Goal: Information Seeking & Learning: Learn about a topic

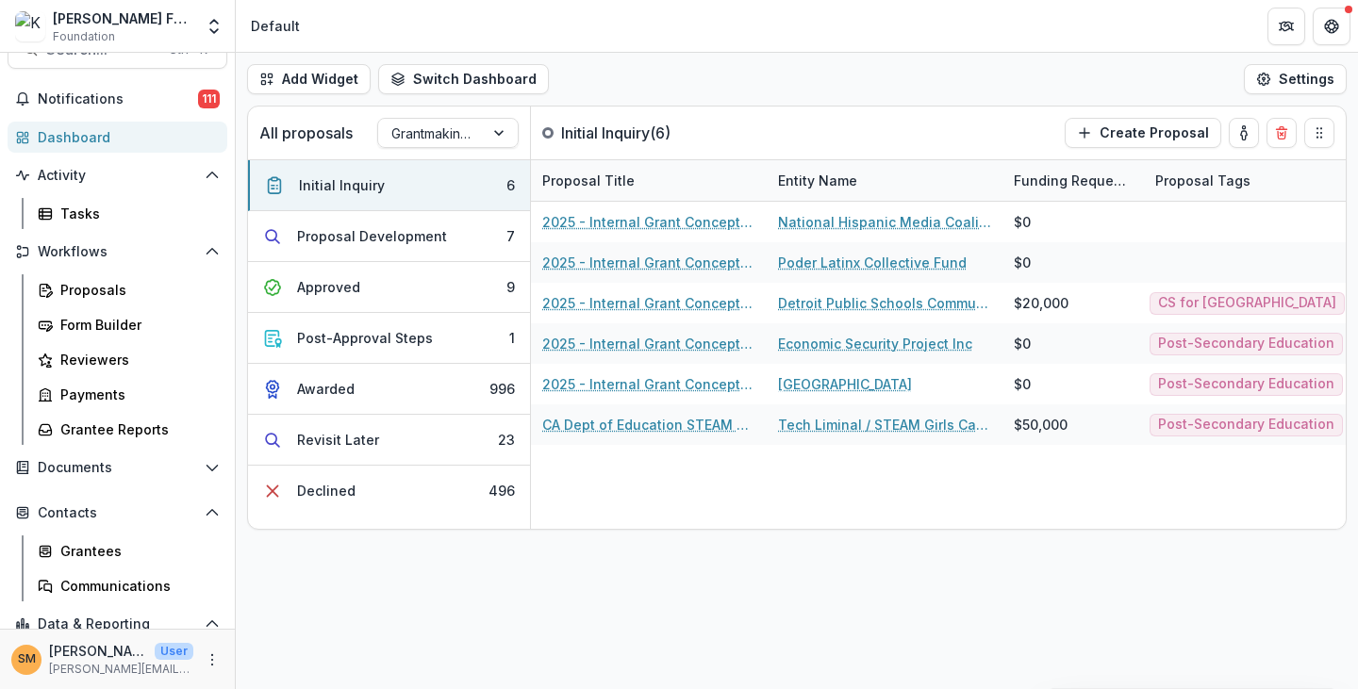
scroll to position [119, 0]
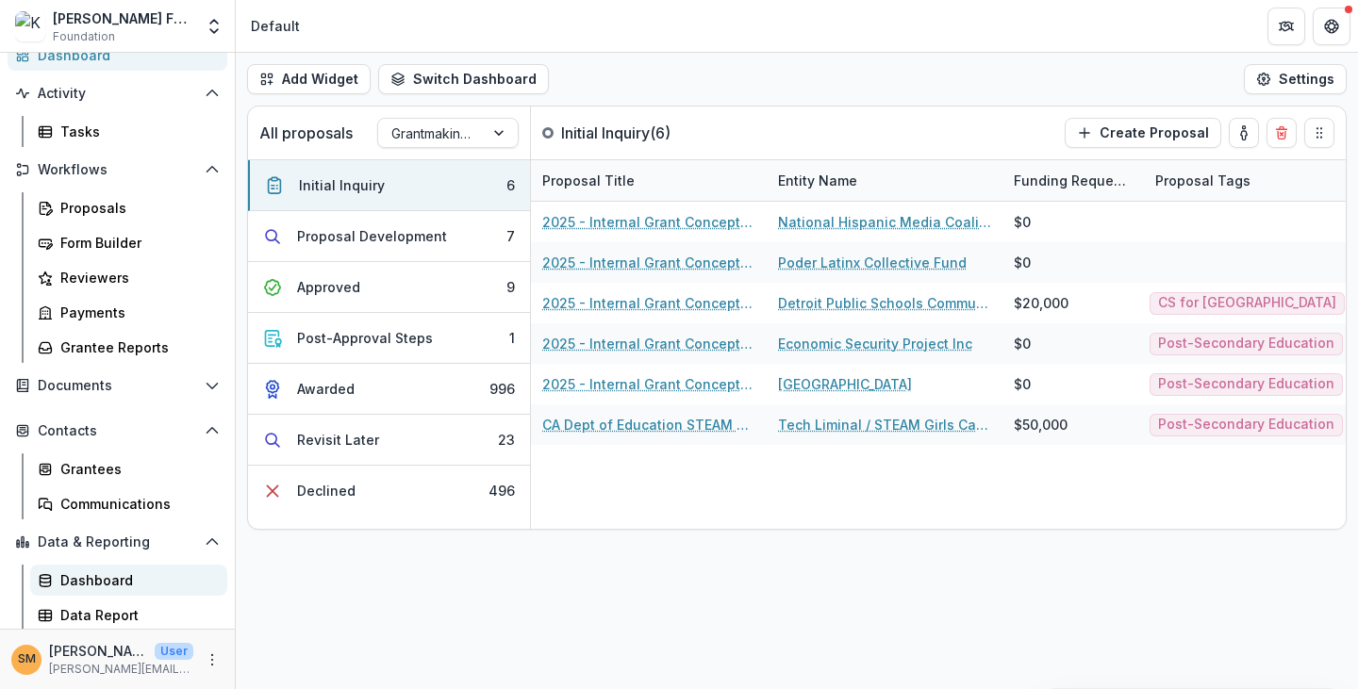
drag, startPoint x: 104, startPoint y: 576, endPoint x: 117, endPoint y: 569, distance: 15.2
click at [104, 575] on div "Dashboard" at bounding box center [136, 581] width 152 height 20
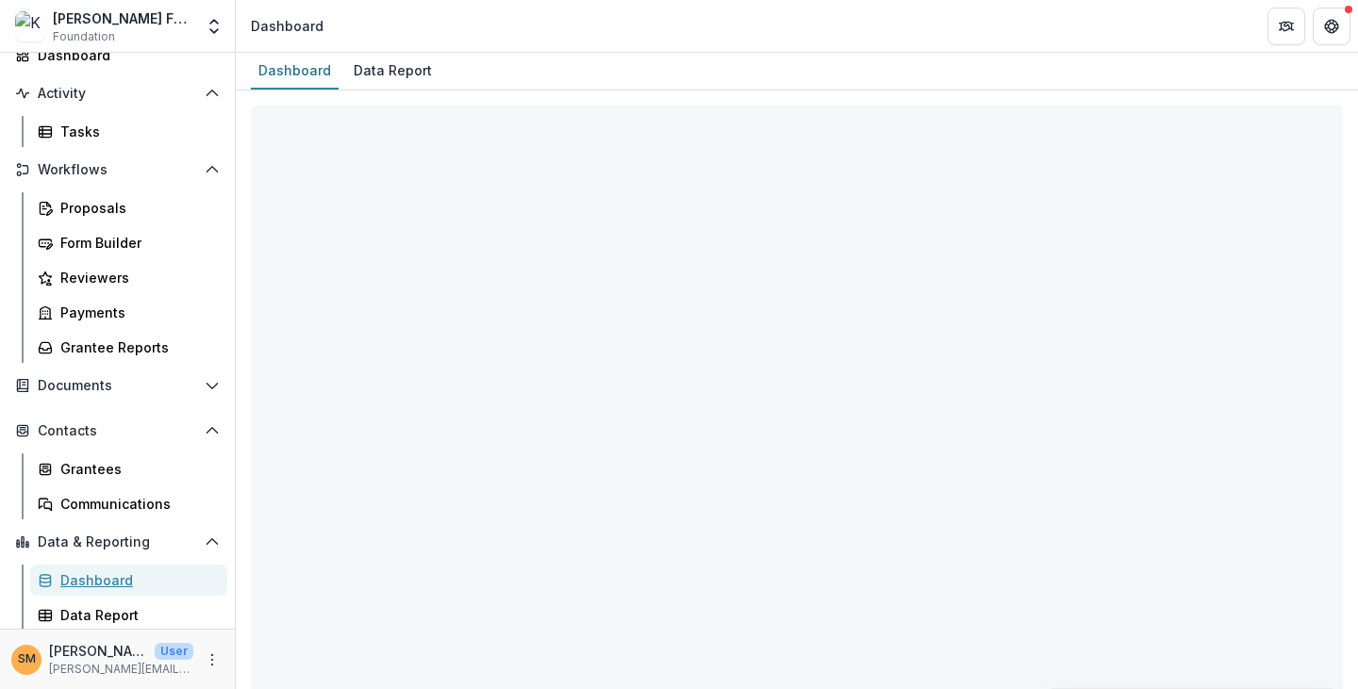
select select "**********"
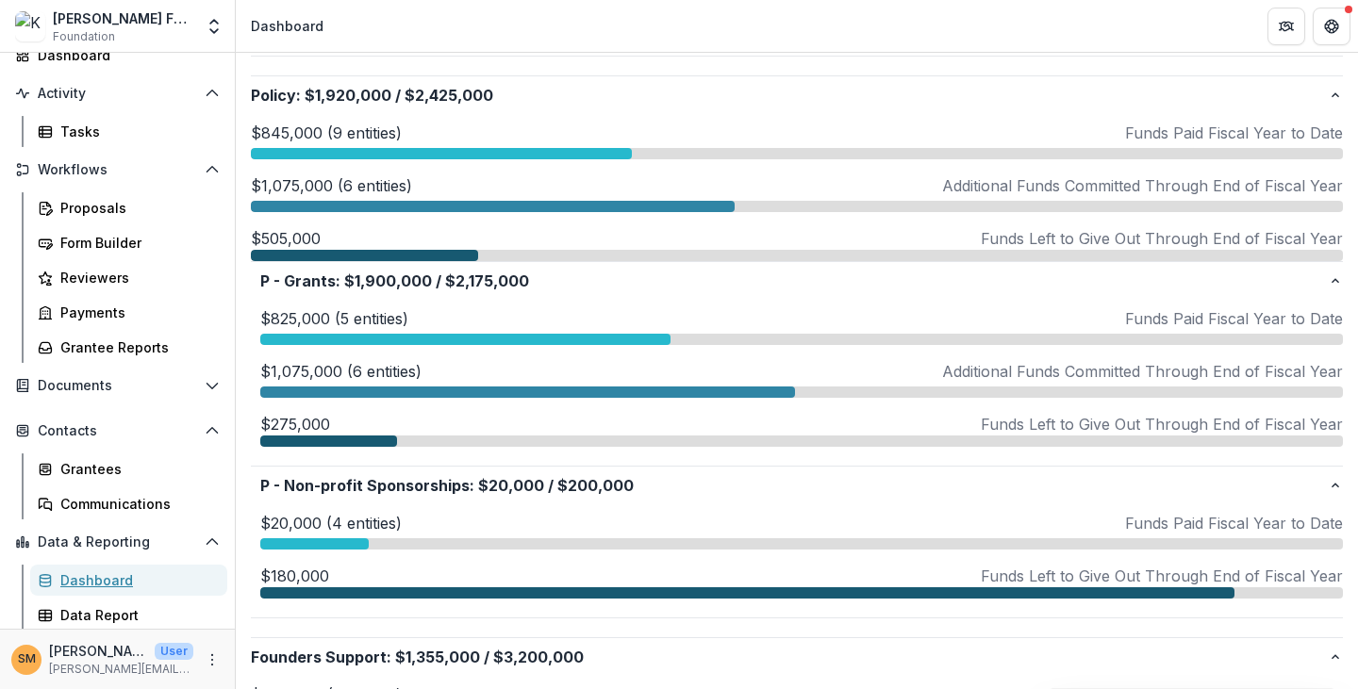
scroll to position [1226, 0]
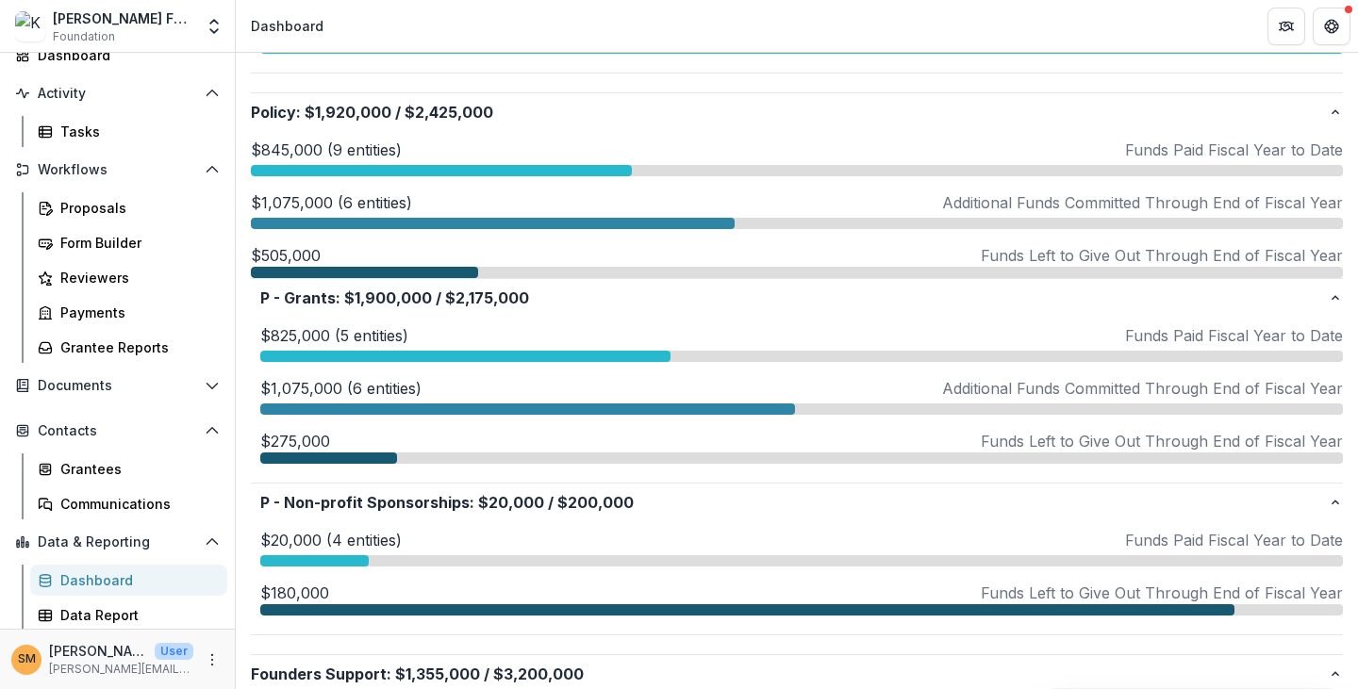
click at [305, 144] on p "$845,000 (9 entities)" at bounding box center [326, 150] width 151 height 23
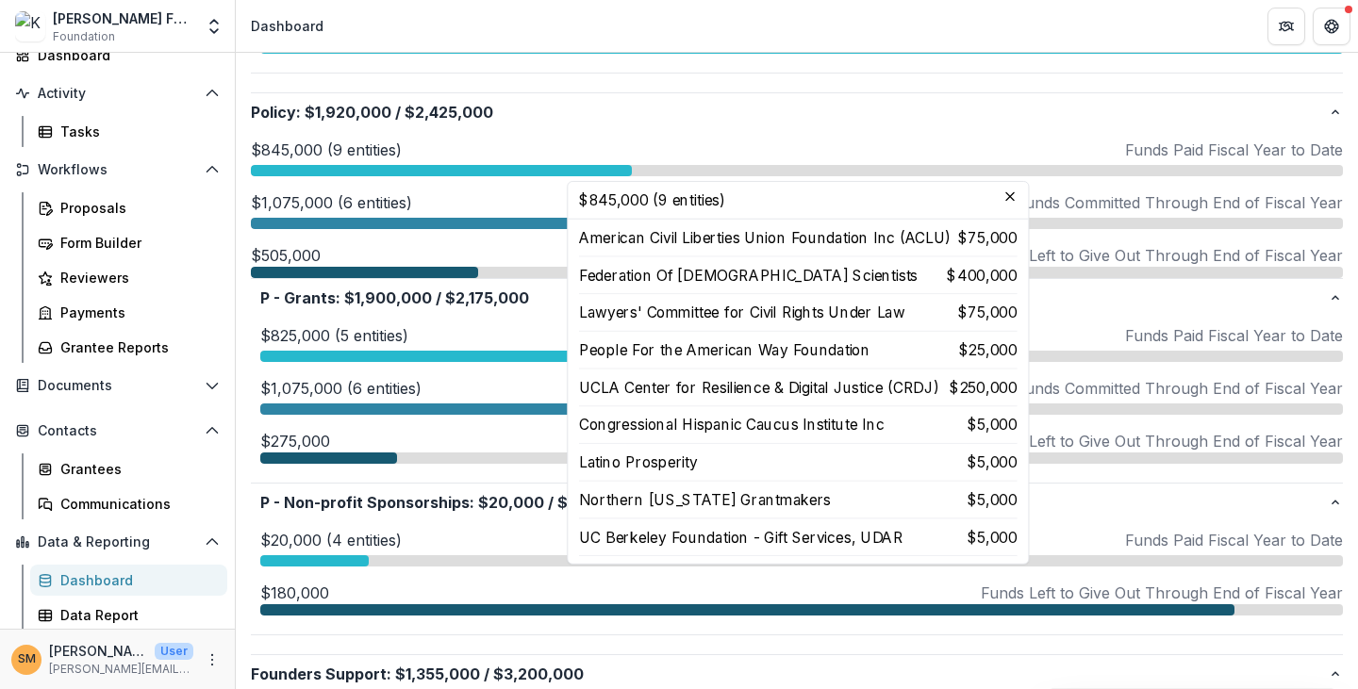
click at [320, 334] on p "$825,000 (5 entities)" at bounding box center [334, 335] width 148 height 23
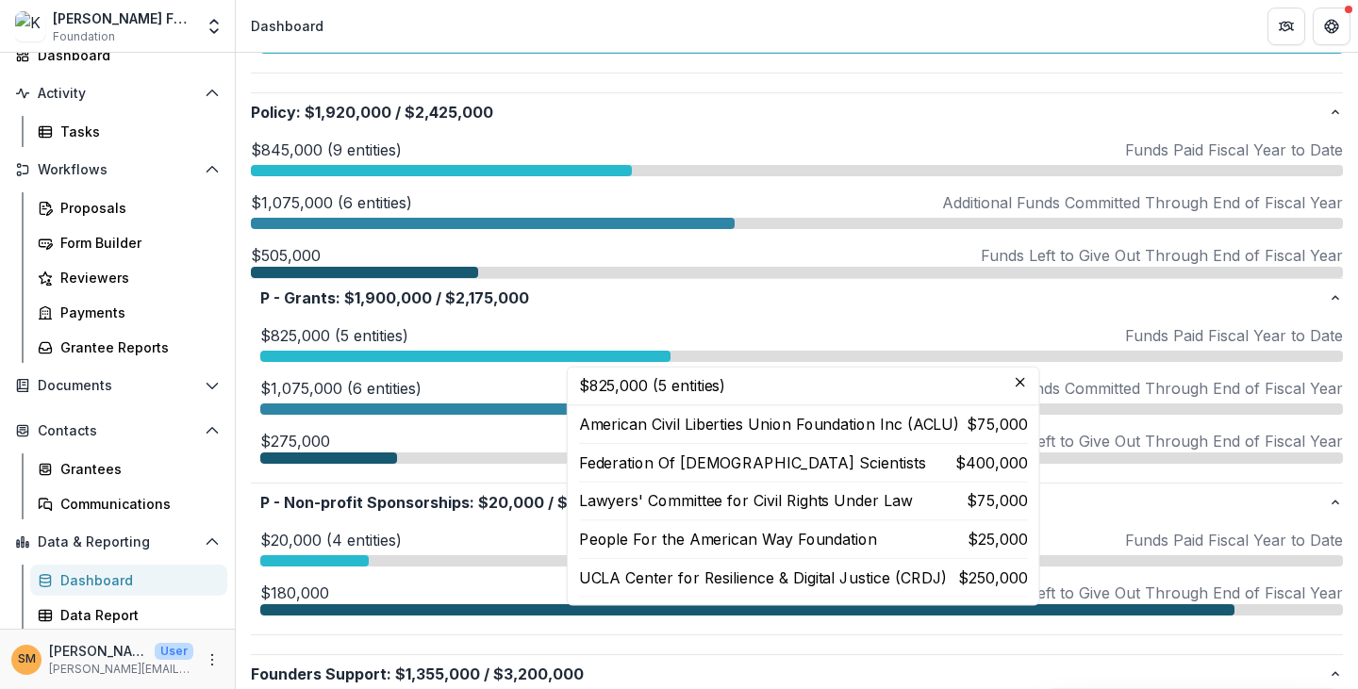
click at [304, 544] on p "$20,000 (4 entities)" at bounding box center [330, 540] width 141 height 23
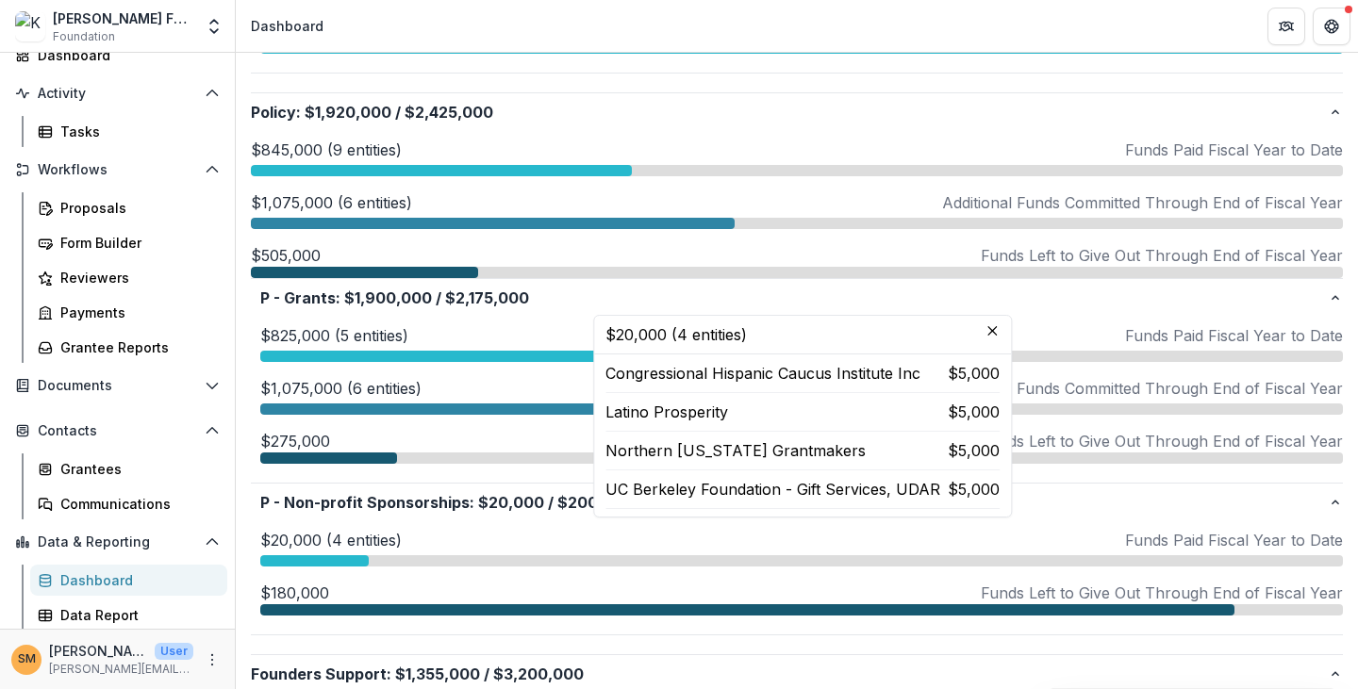
click at [292, 591] on p "$180,000" at bounding box center [294, 593] width 69 height 23
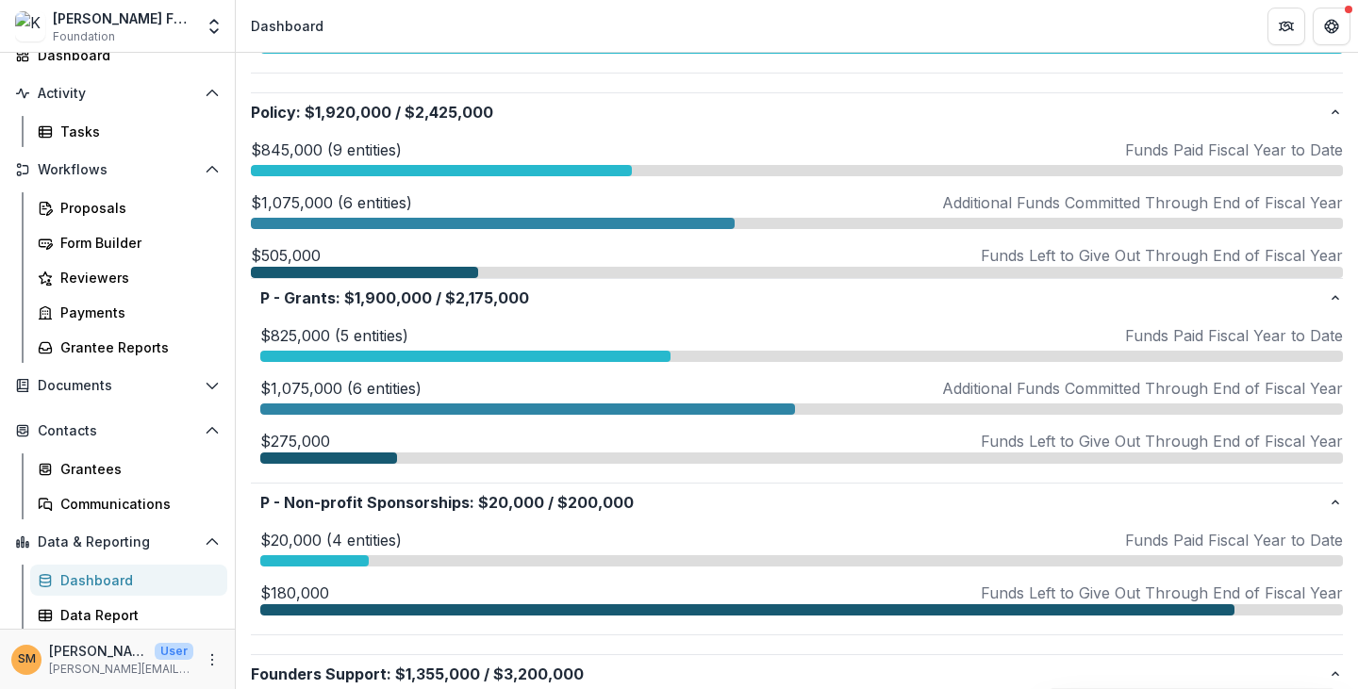
drag, startPoint x: 289, startPoint y: 587, endPoint x: 289, endPoint y: 571, distance: 16.0
click at [289, 582] on p "$180,000" at bounding box center [294, 593] width 69 height 23
click at [283, 531] on p "$20,000 (4 entities)" at bounding box center [330, 540] width 141 height 23
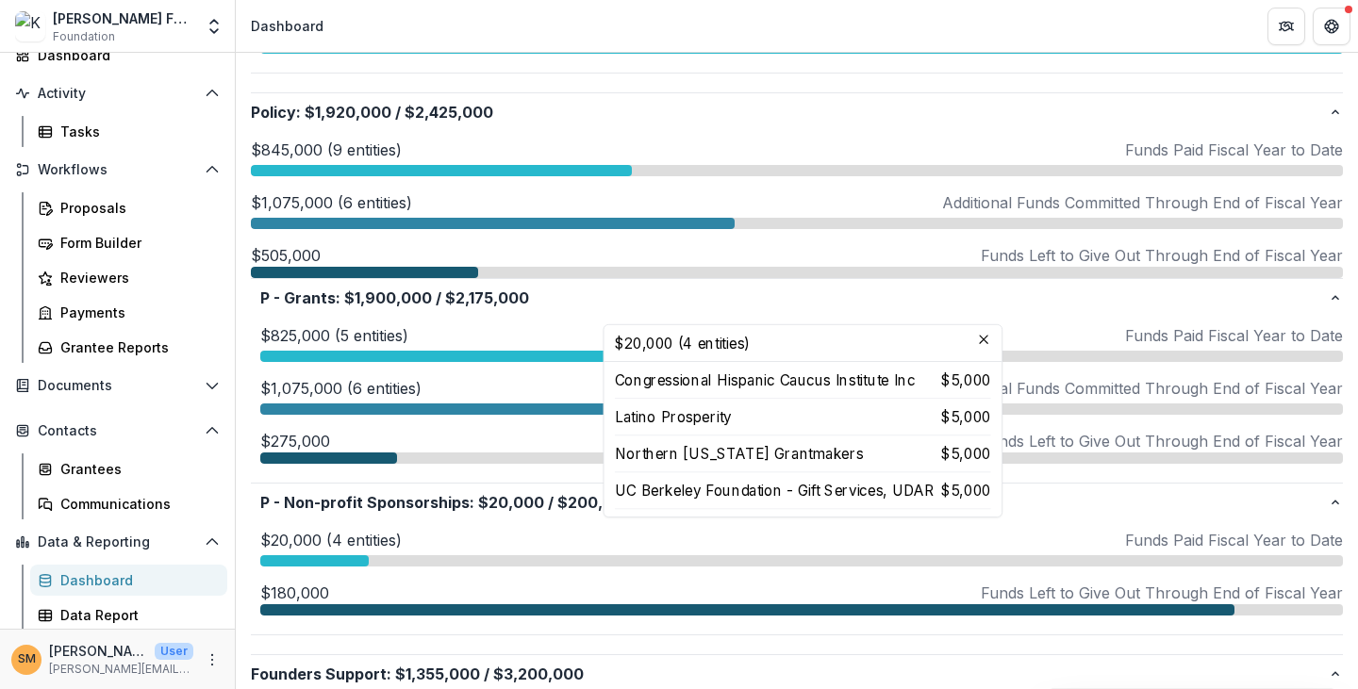
click at [279, 435] on p "$275,000" at bounding box center [295, 441] width 70 height 23
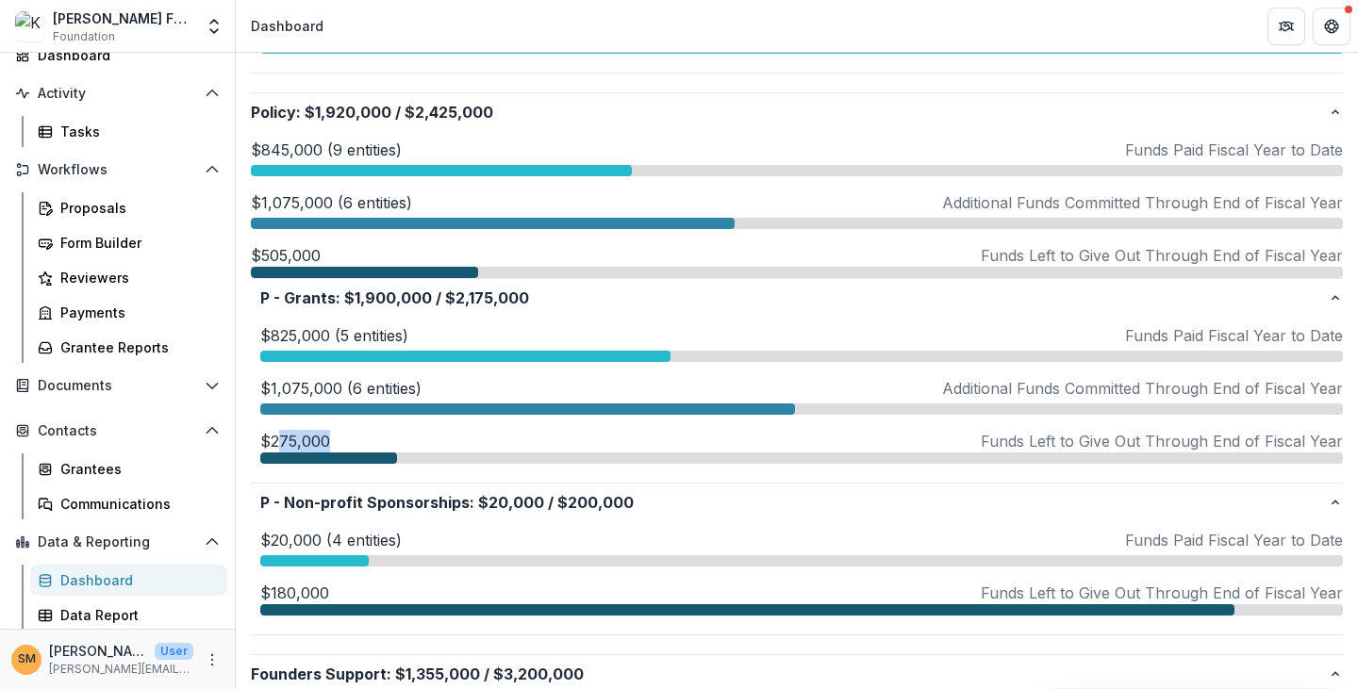
drag, startPoint x: 274, startPoint y: 442, endPoint x: 357, endPoint y: 442, distance: 83.0
click at [357, 442] on div "$275,000 Funds Left to Give Out Through End of Fiscal Year" at bounding box center [801, 441] width 1083 height 23
